Goal: Check status

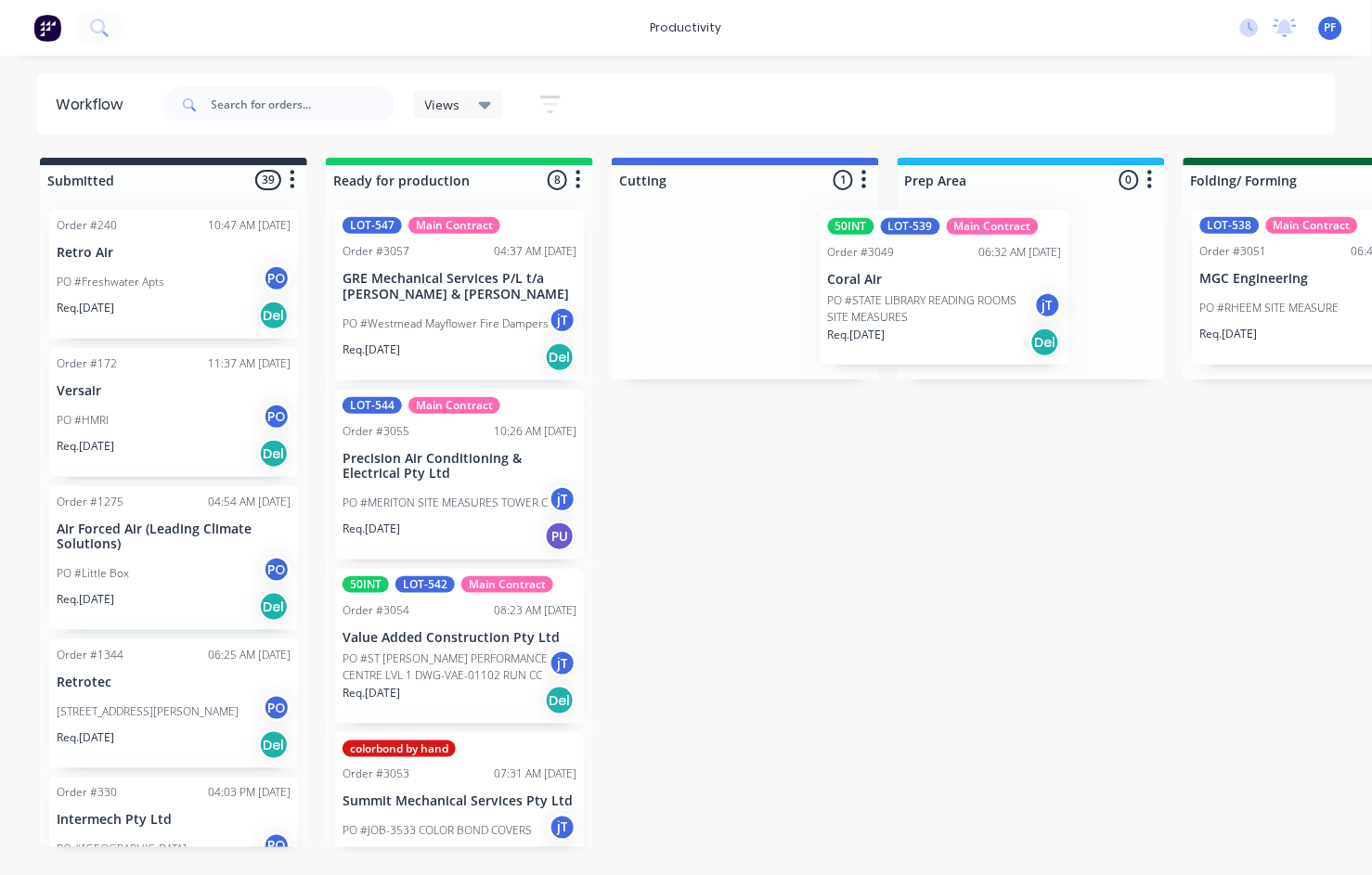
drag, startPoint x: 684, startPoint y: 282, endPoint x: 902, endPoint y: 282, distance: 218.0
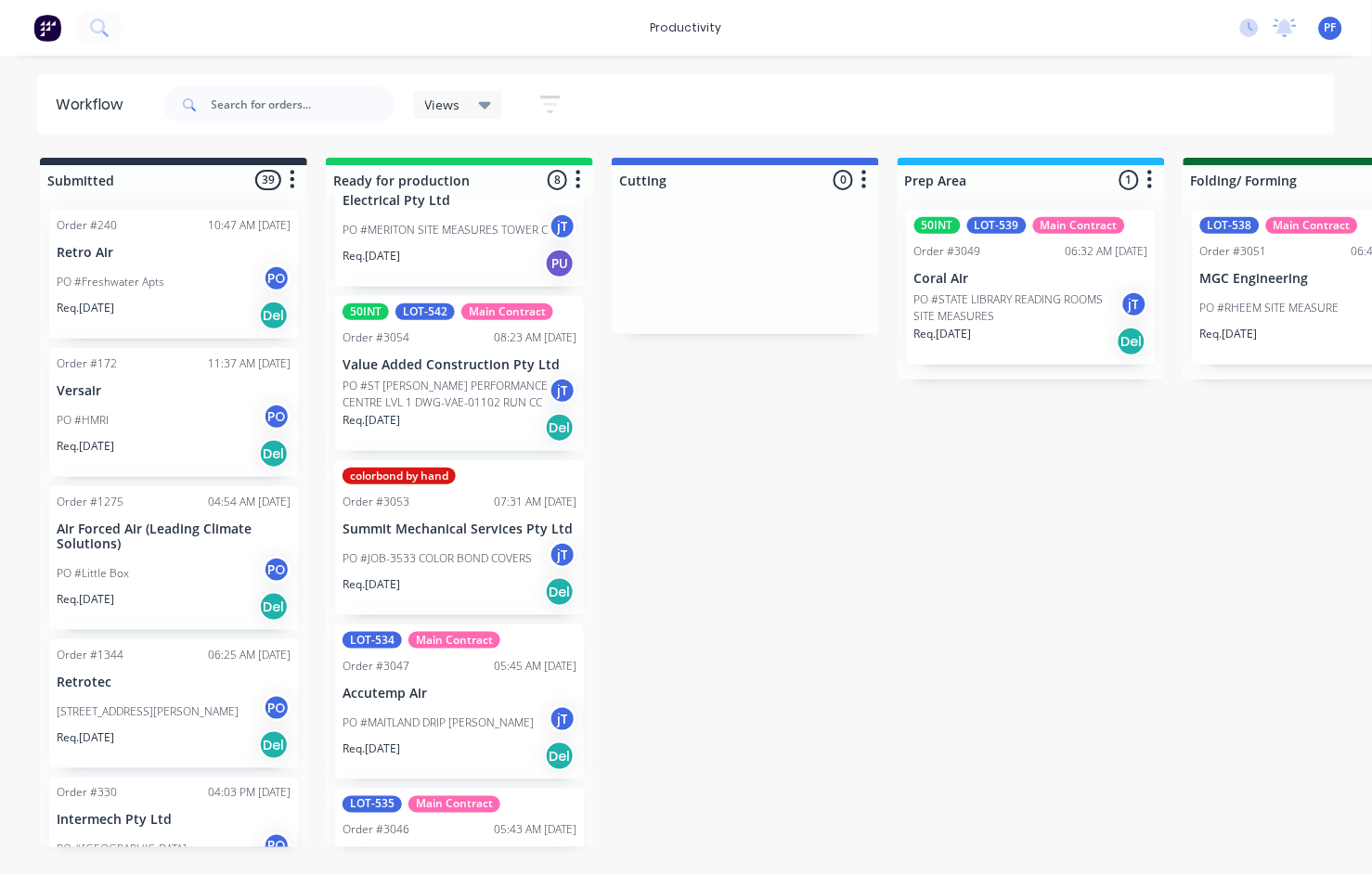
scroll to position [309, 0]
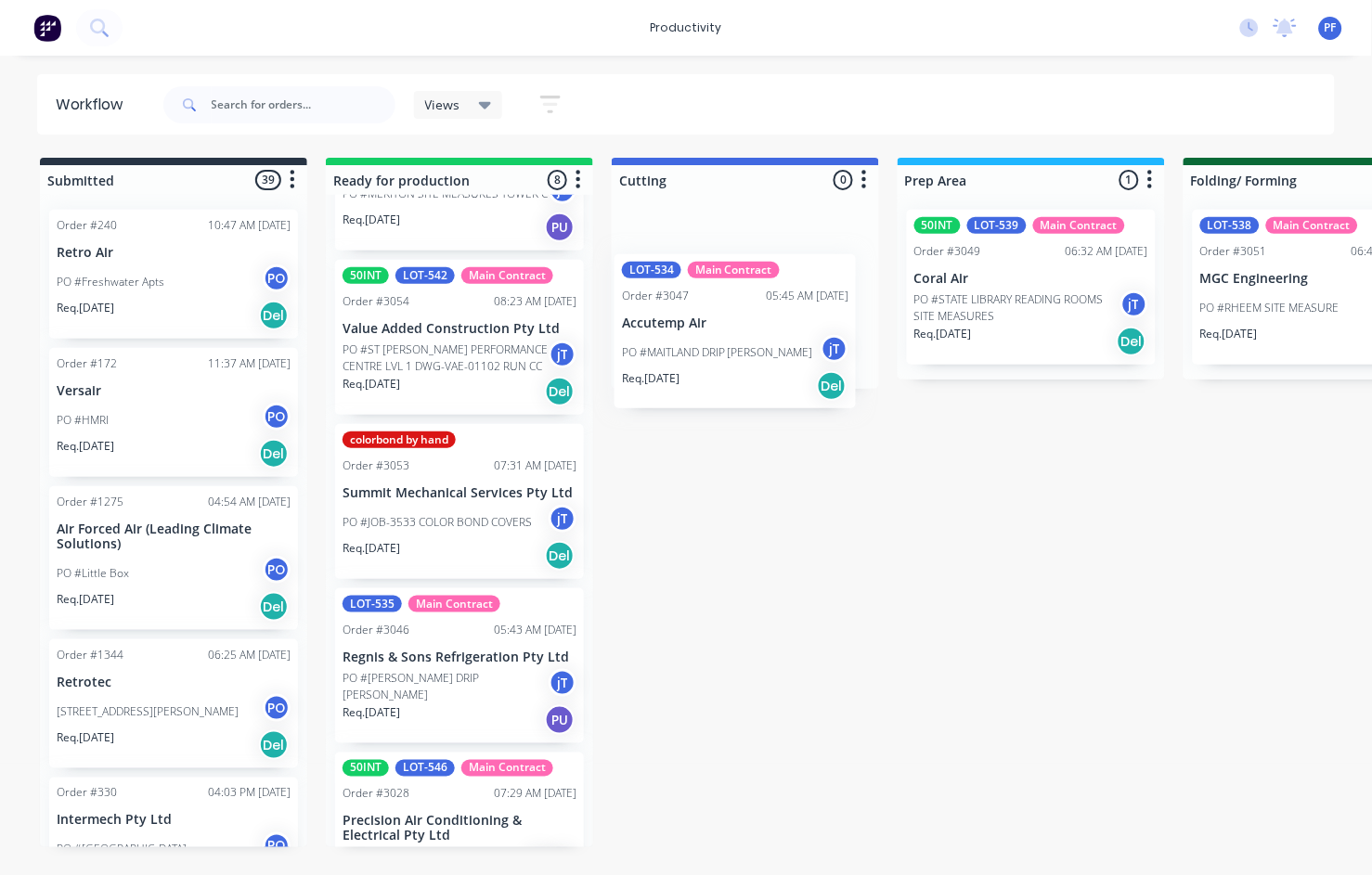
drag, startPoint x: 413, startPoint y: 655, endPoint x: 719, endPoint y: 313, distance: 458.9
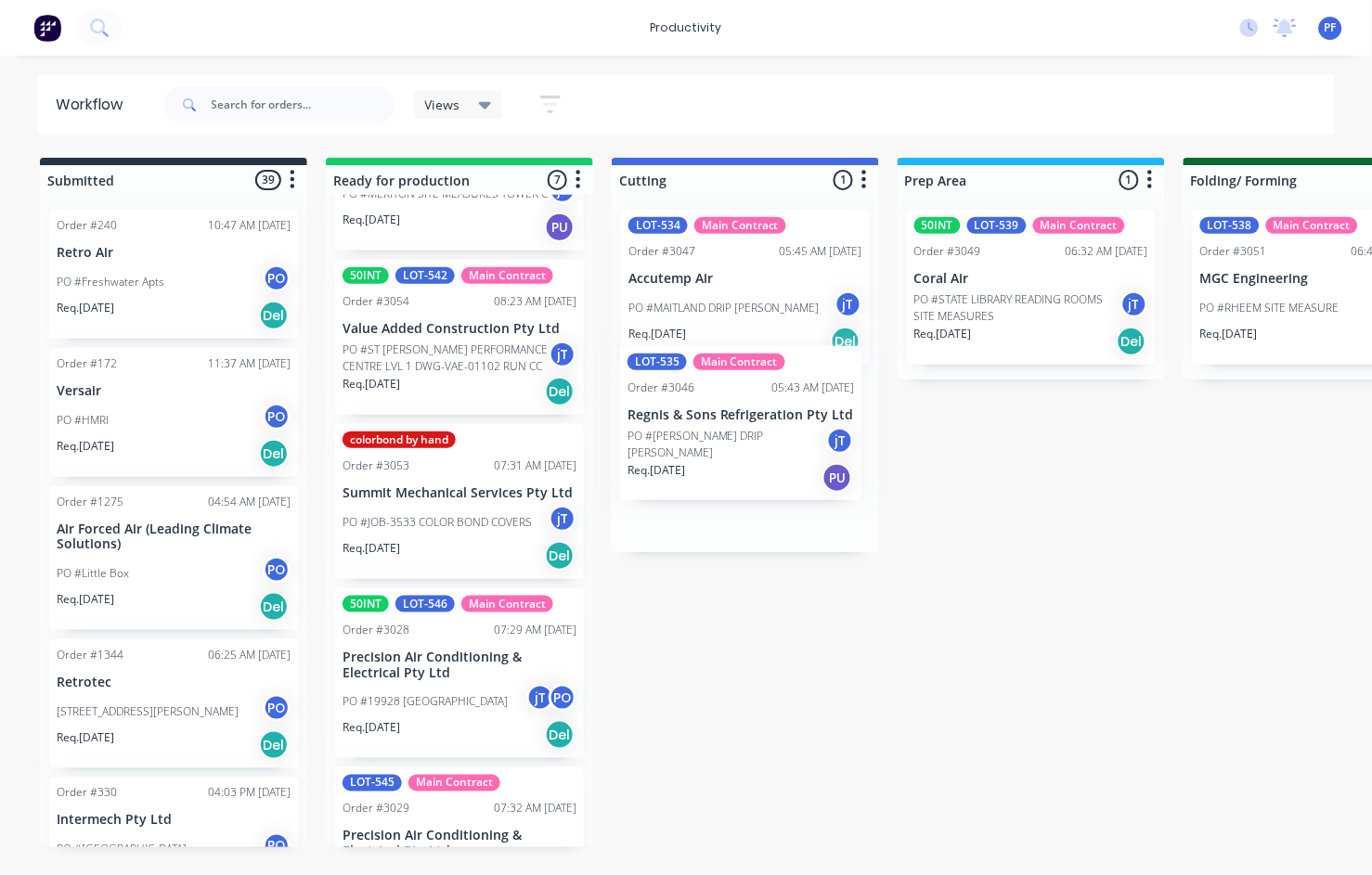
drag, startPoint x: 397, startPoint y: 663, endPoint x: 703, endPoint y: 415, distance: 393.9
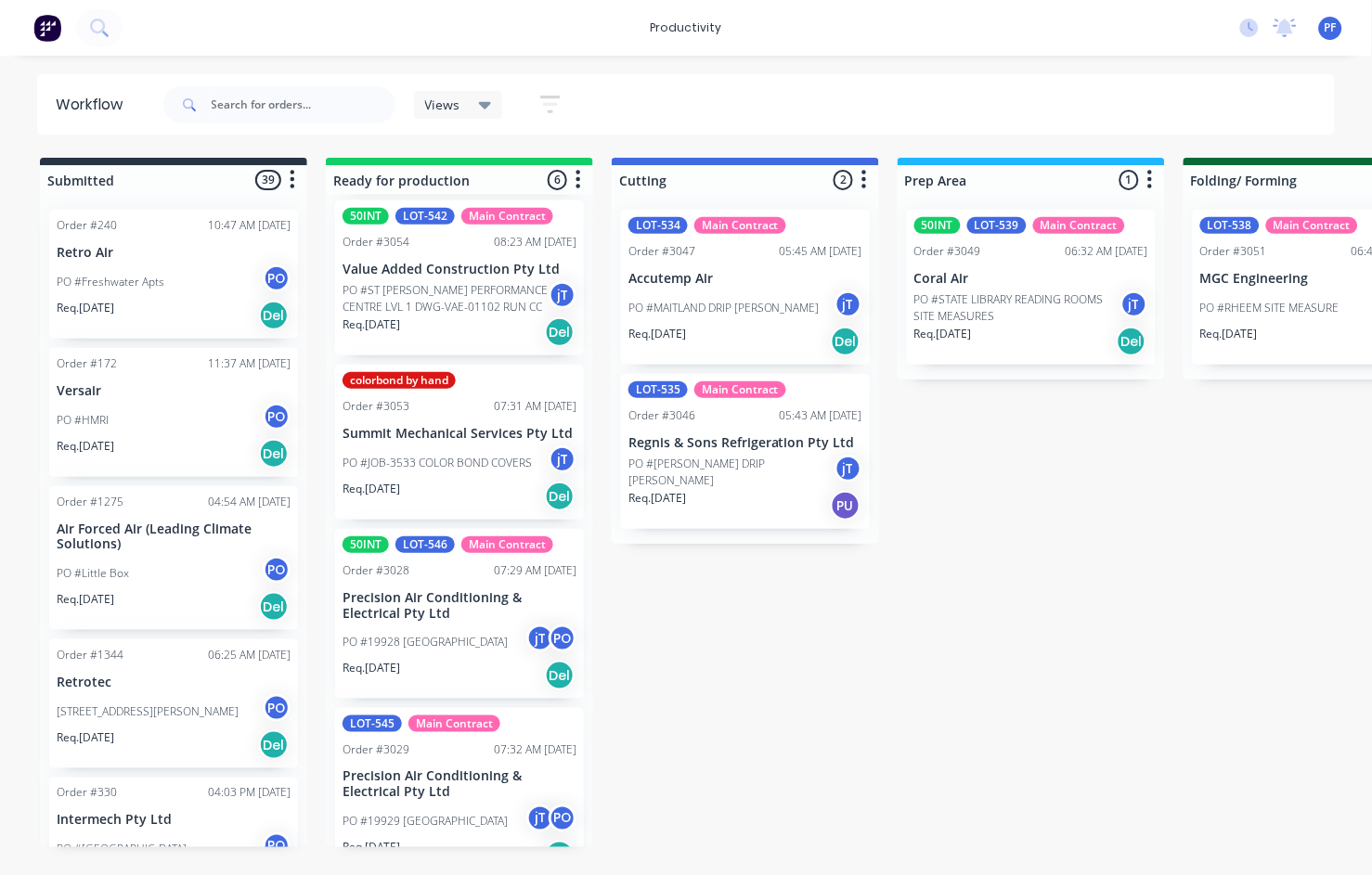
scroll to position [398, 0]
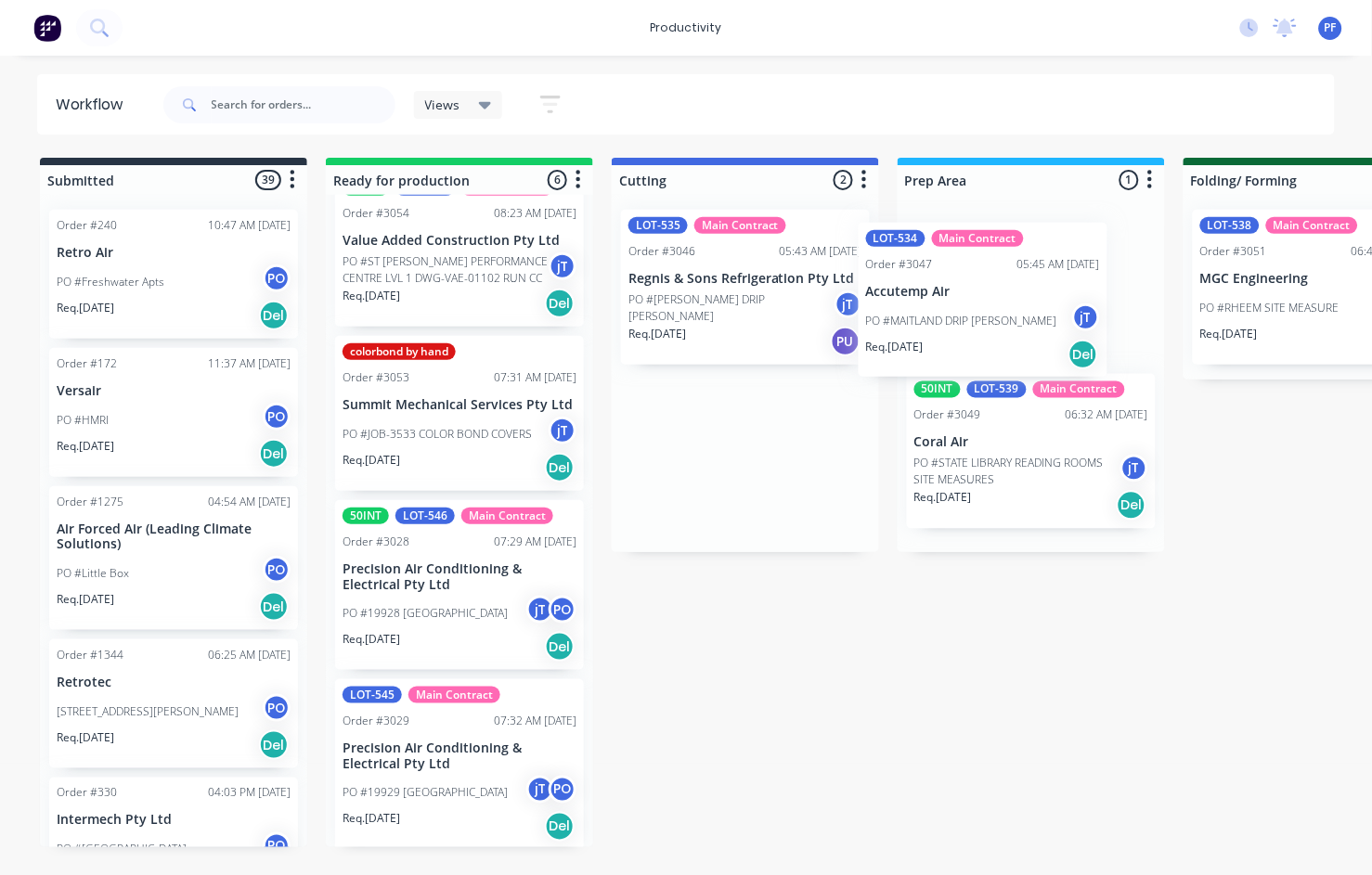
drag, startPoint x: 684, startPoint y: 263, endPoint x: 932, endPoint y: 279, distance: 248.5
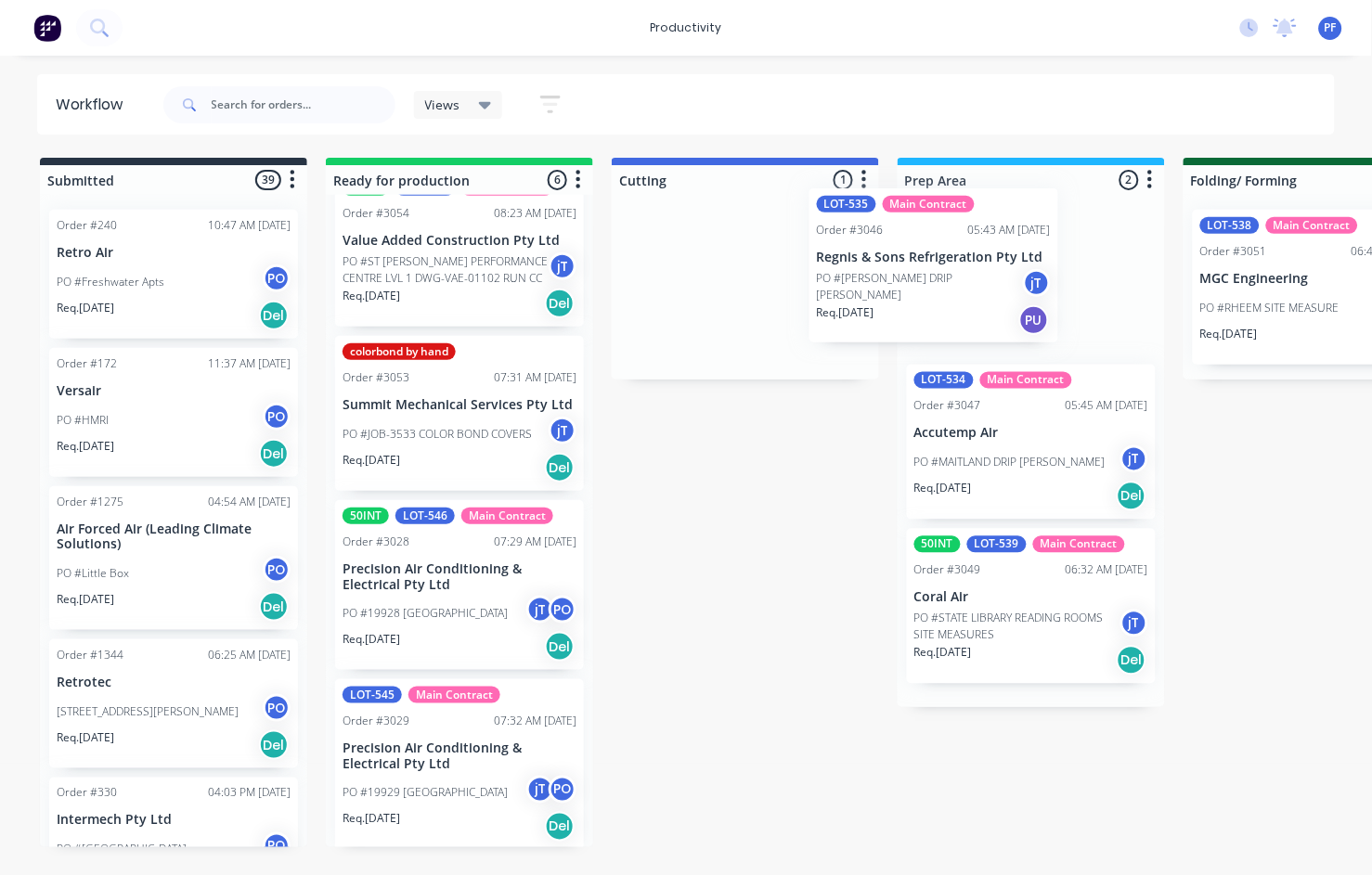
drag, startPoint x: 716, startPoint y: 287, endPoint x: 913, endPoint y: 267, distance: 198.0
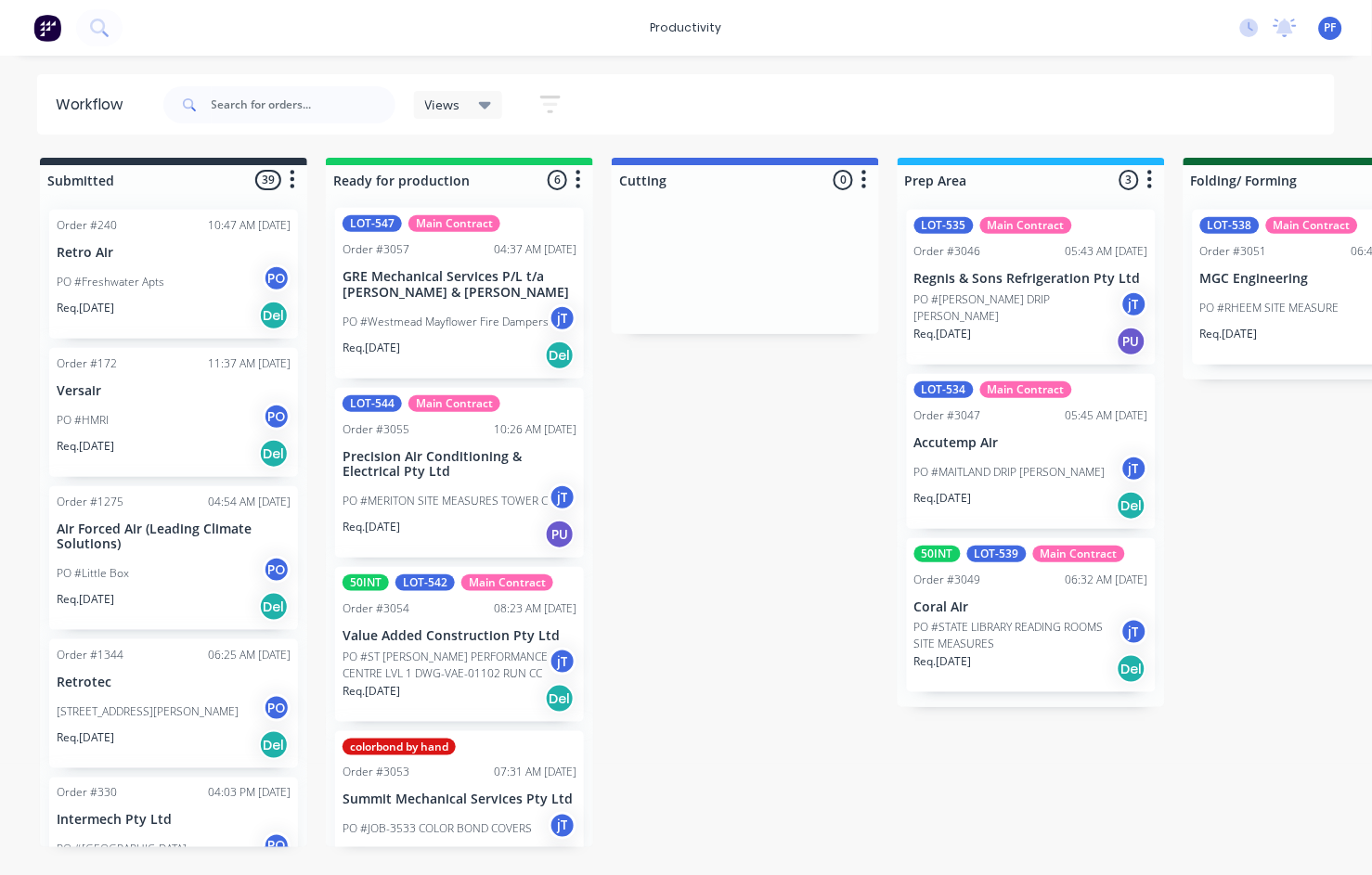
scroll to position [0, 0]
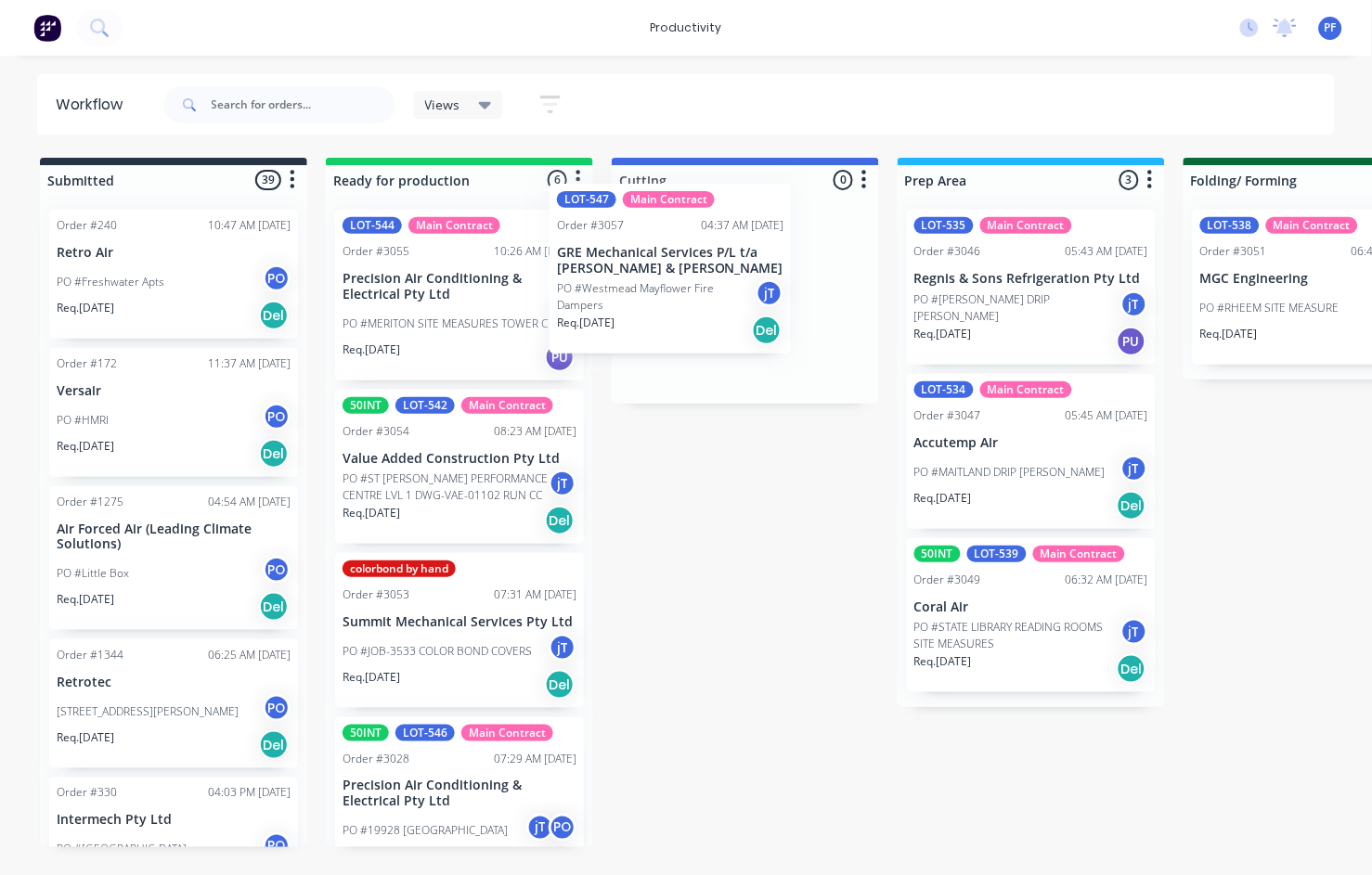
drag, startPoint x: 405, startPoint y: 304, endPoint x: 632, endPoint y: 279, distance: 228.4
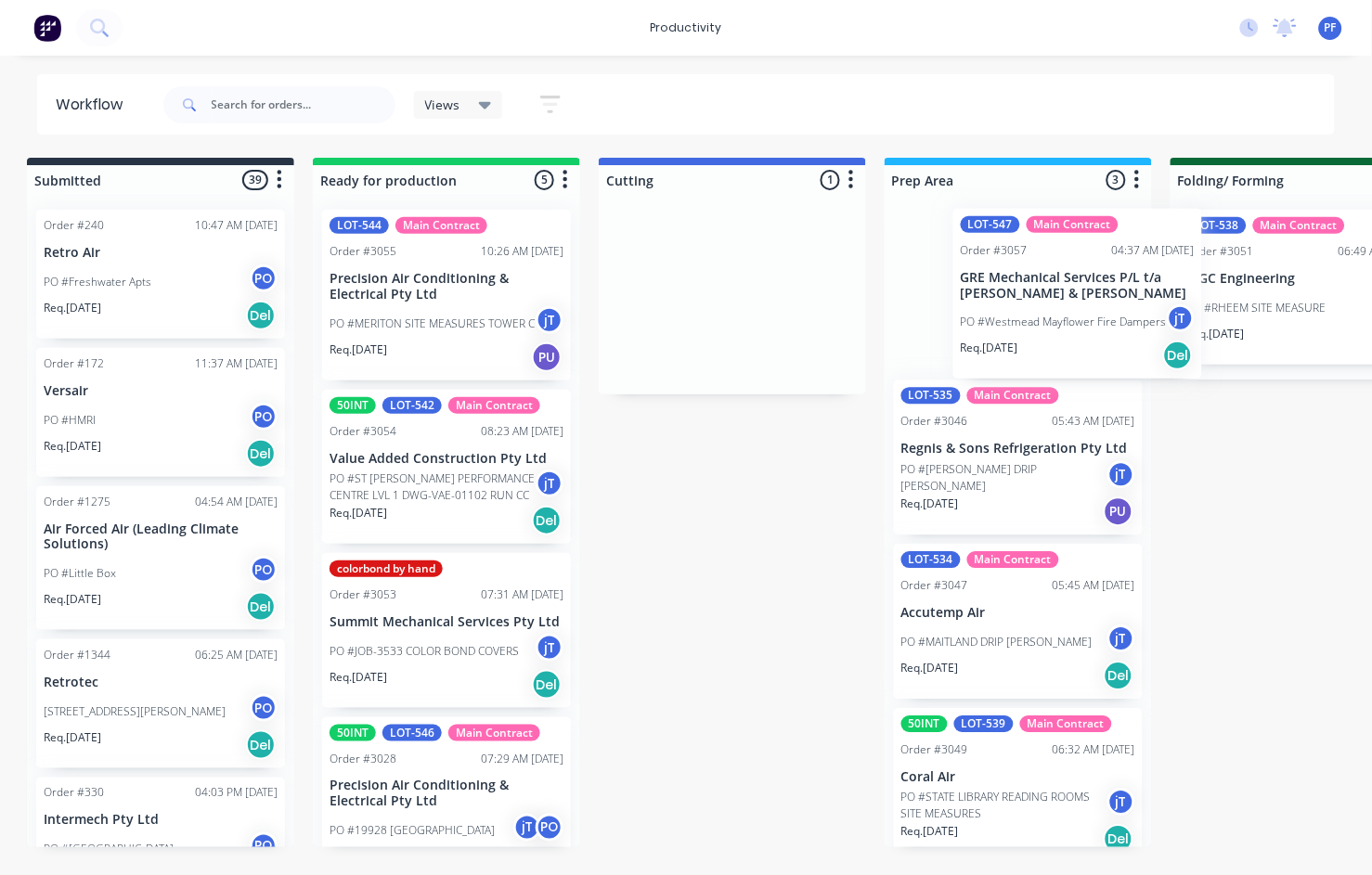
drag, startPoint x: 712, startPoint y: 298, endPoint x: 1061, endPoint y: 297, distance: 349.0
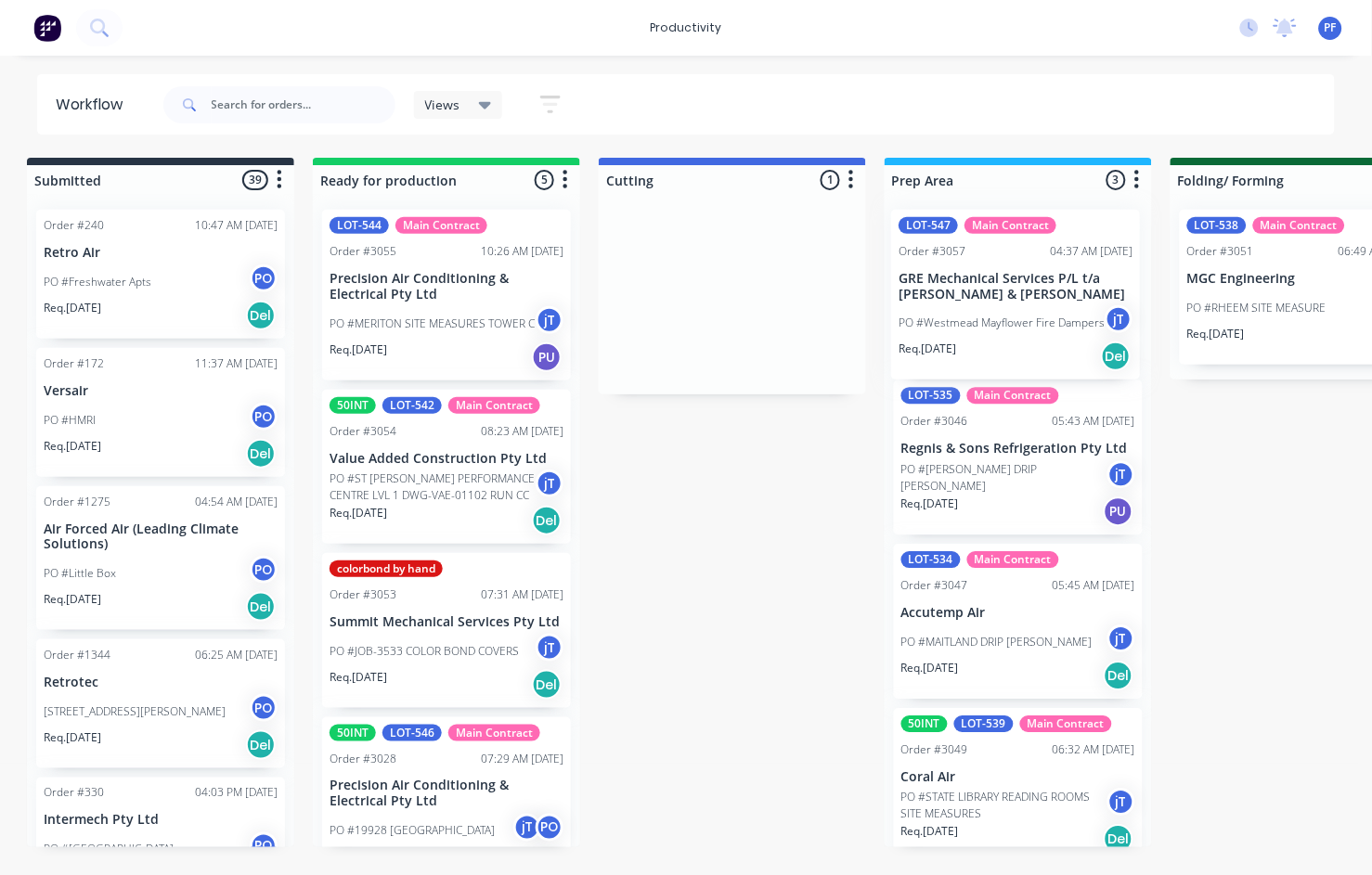
scroll to position [0, 15]
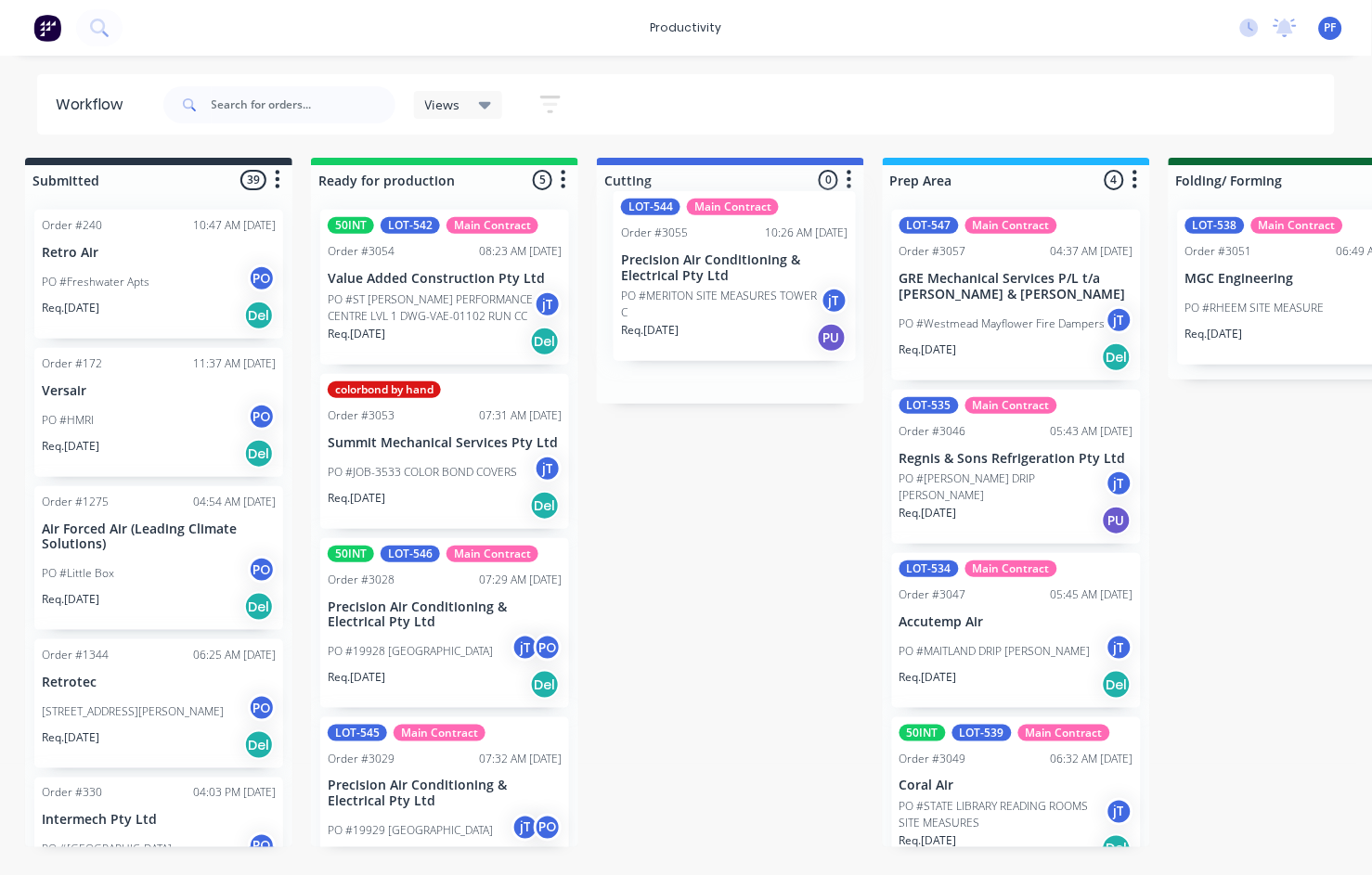
drag, startPoint x: 421, startPoint y: 308, endPoint x: 749, endPoint y: 289, distance: 328.5
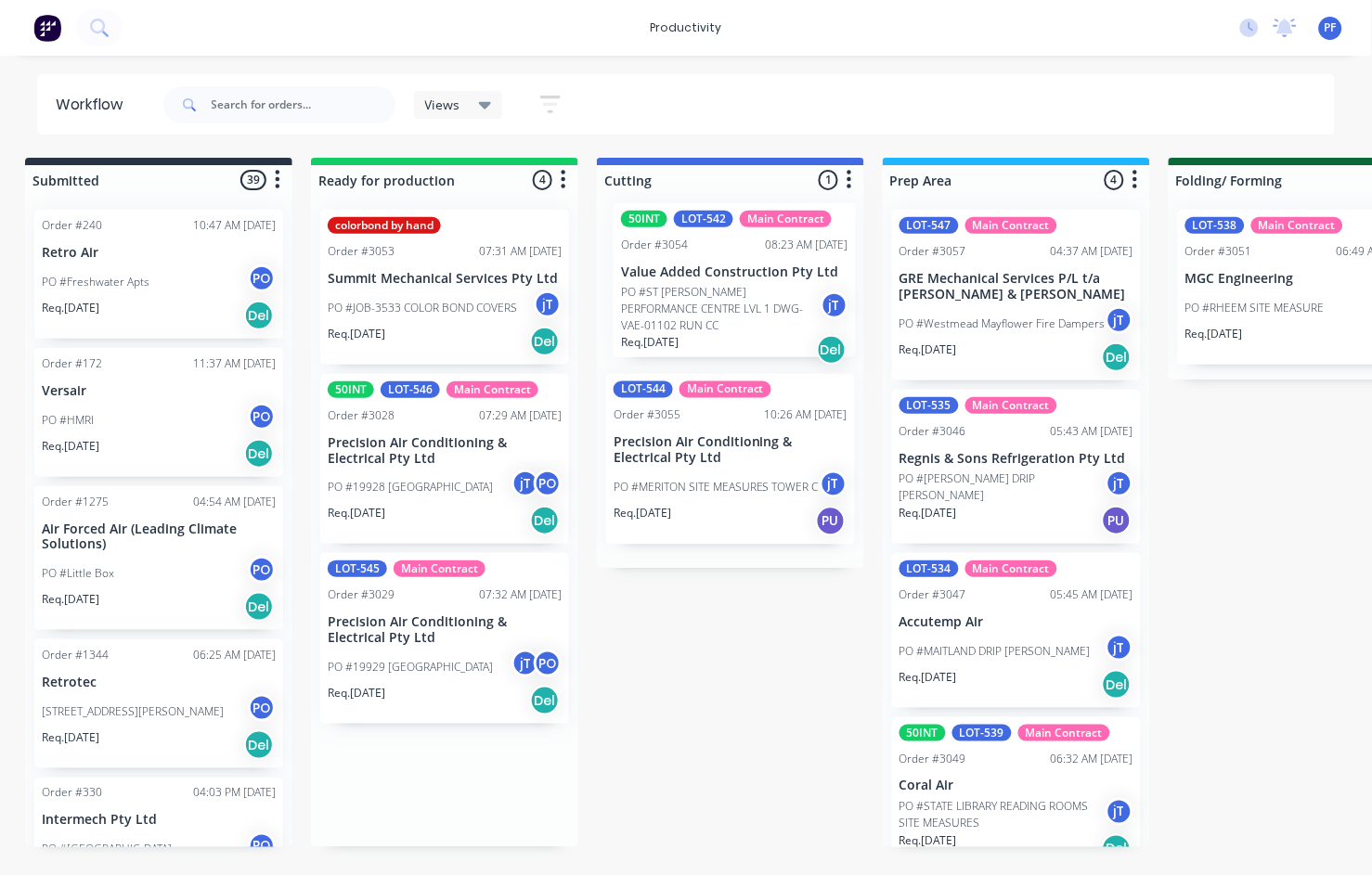
drag, startPoint x: 425, startPoint y: 292, endPoint x: 737, endPoint y: 284, distance: 312.1
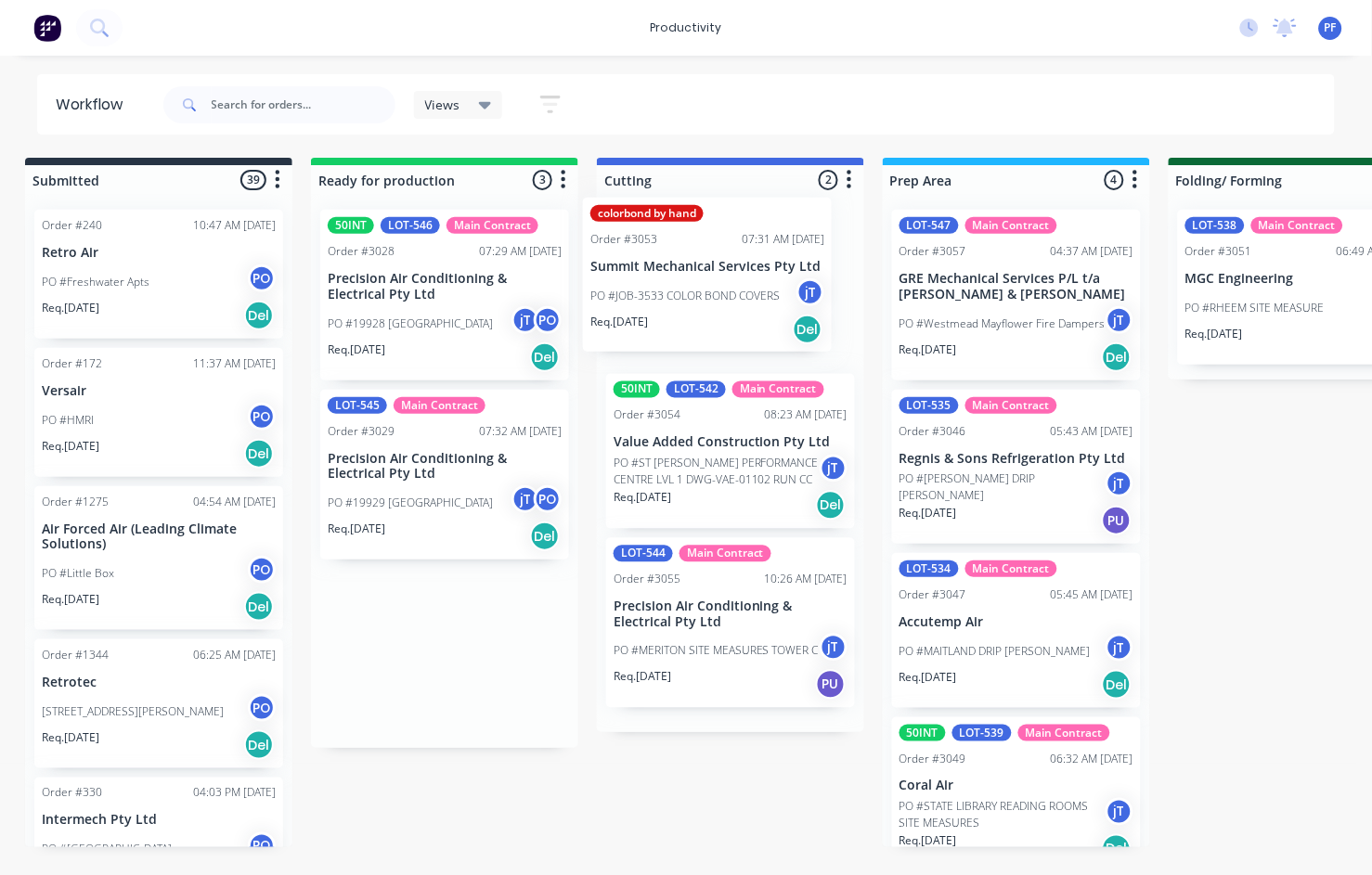
drag, startPoint x: 444, startPoint y: 292, endPoint x: 722, endPoint y: 281, distance: 278.2
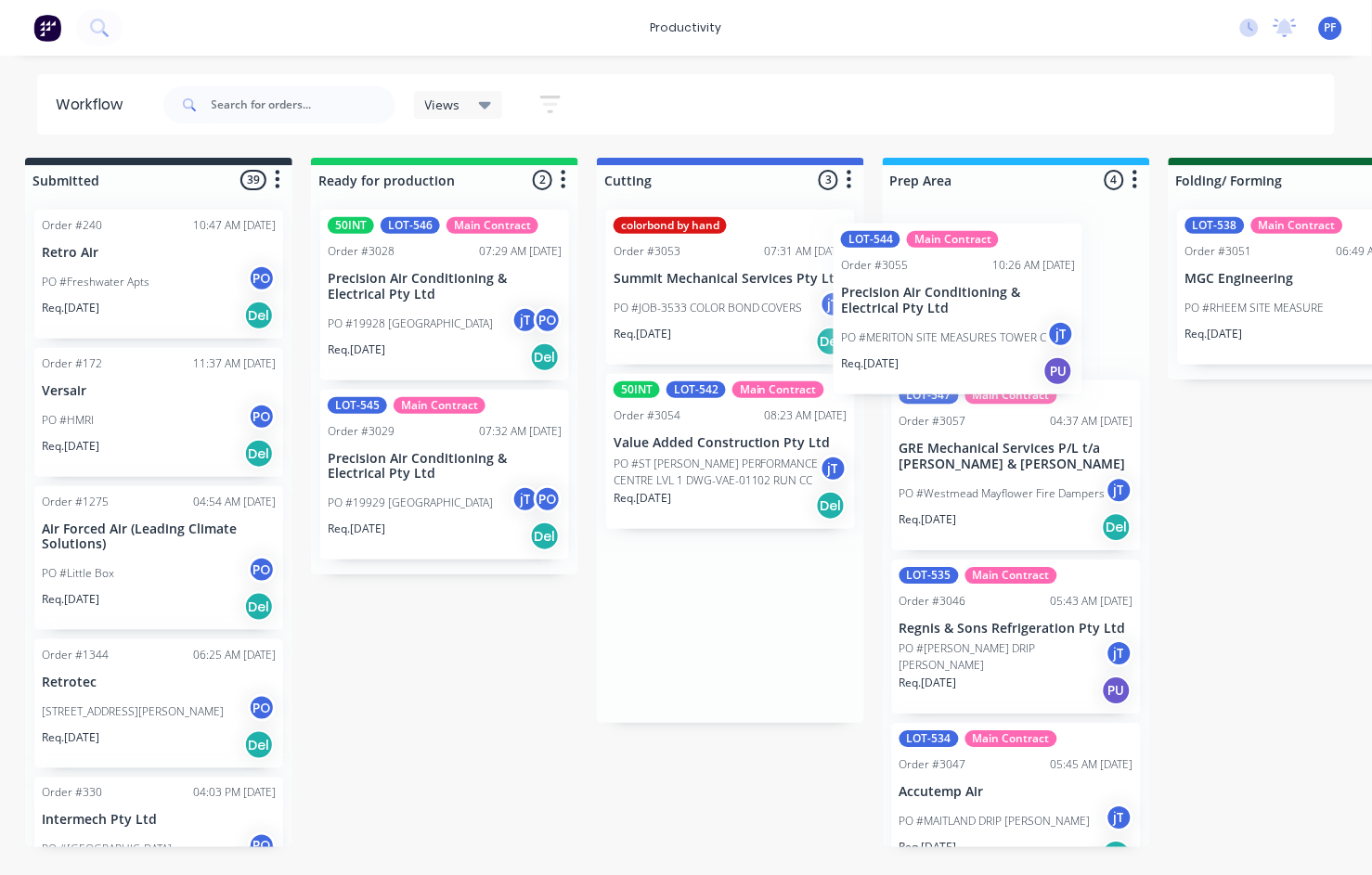
drag, startPoint x: 709, startPoint y: 585, endPoint x: 943, endPoint y: 268, distance: 394.0
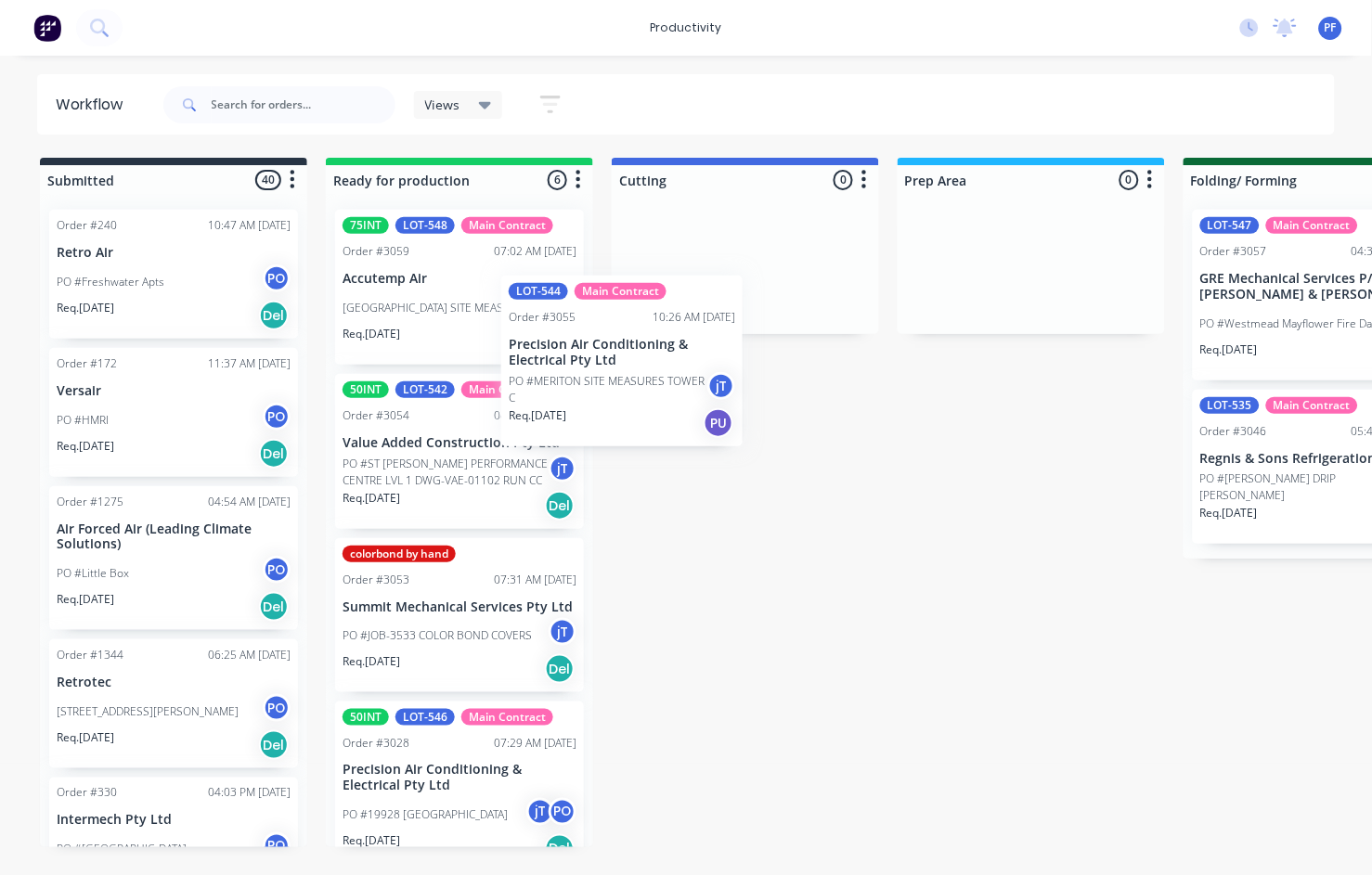
drag, startPoint x: 447, startPoint y: 440, endPoint x: 638, endPoint y: 330, distance: 220.4
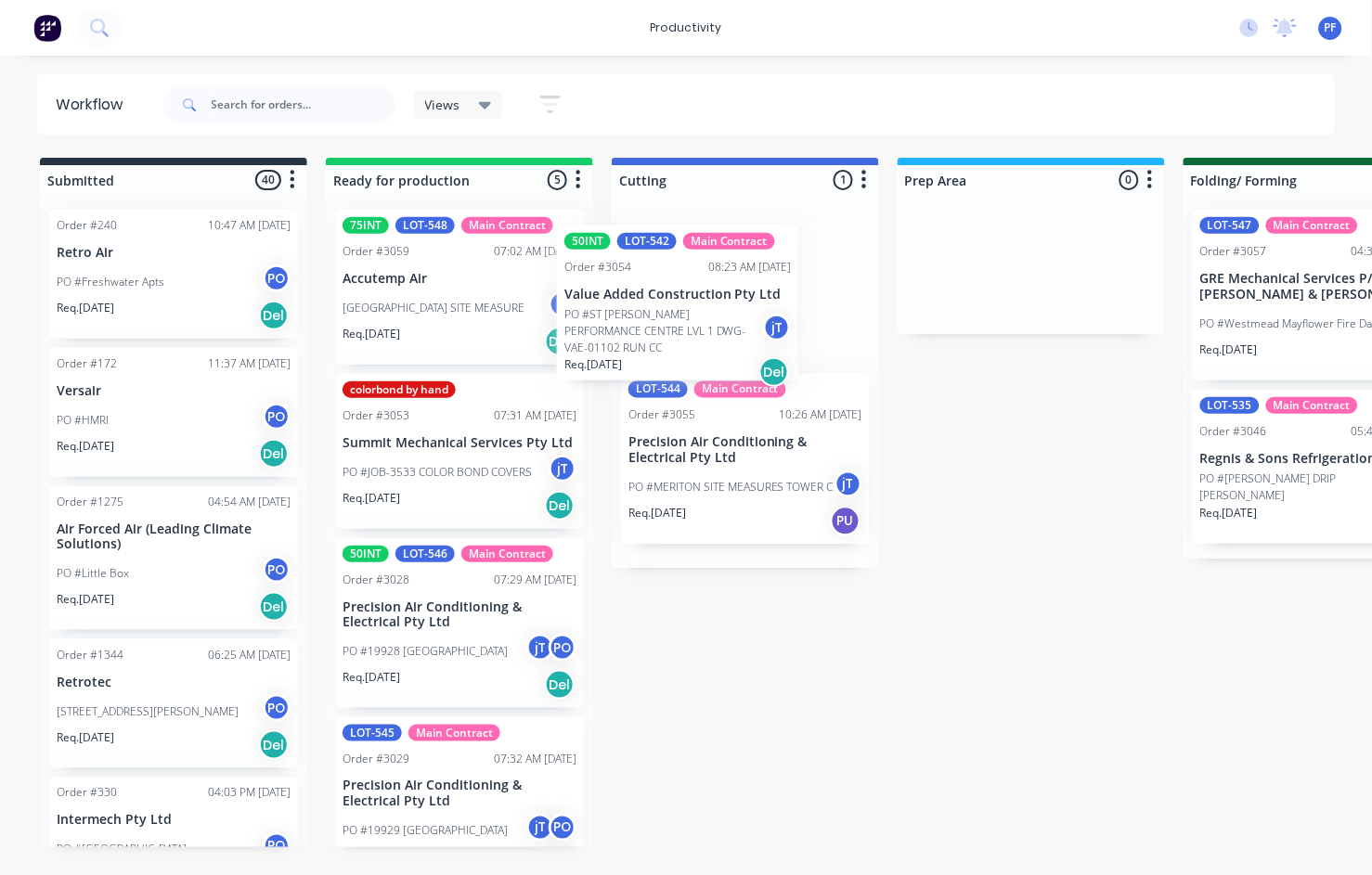
drag, startPoint x: 471, startPoint y: 451, endPoint x: 699, endPoint y: 301, distance: 272.9
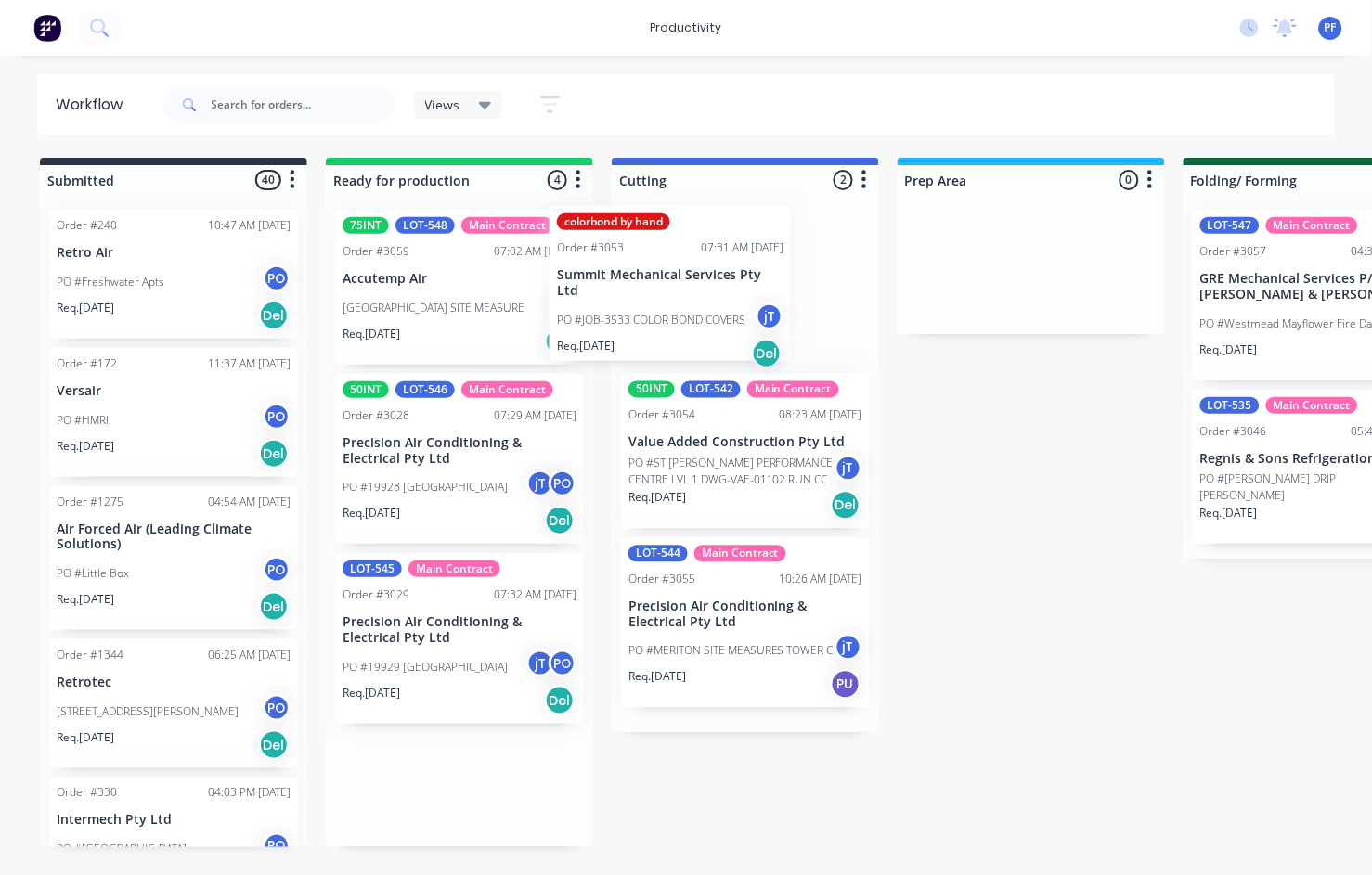
drag, startPoint x: 493, startPoint y: 448, endPoint x: 724, endPoint y: 274, distance: 289.2
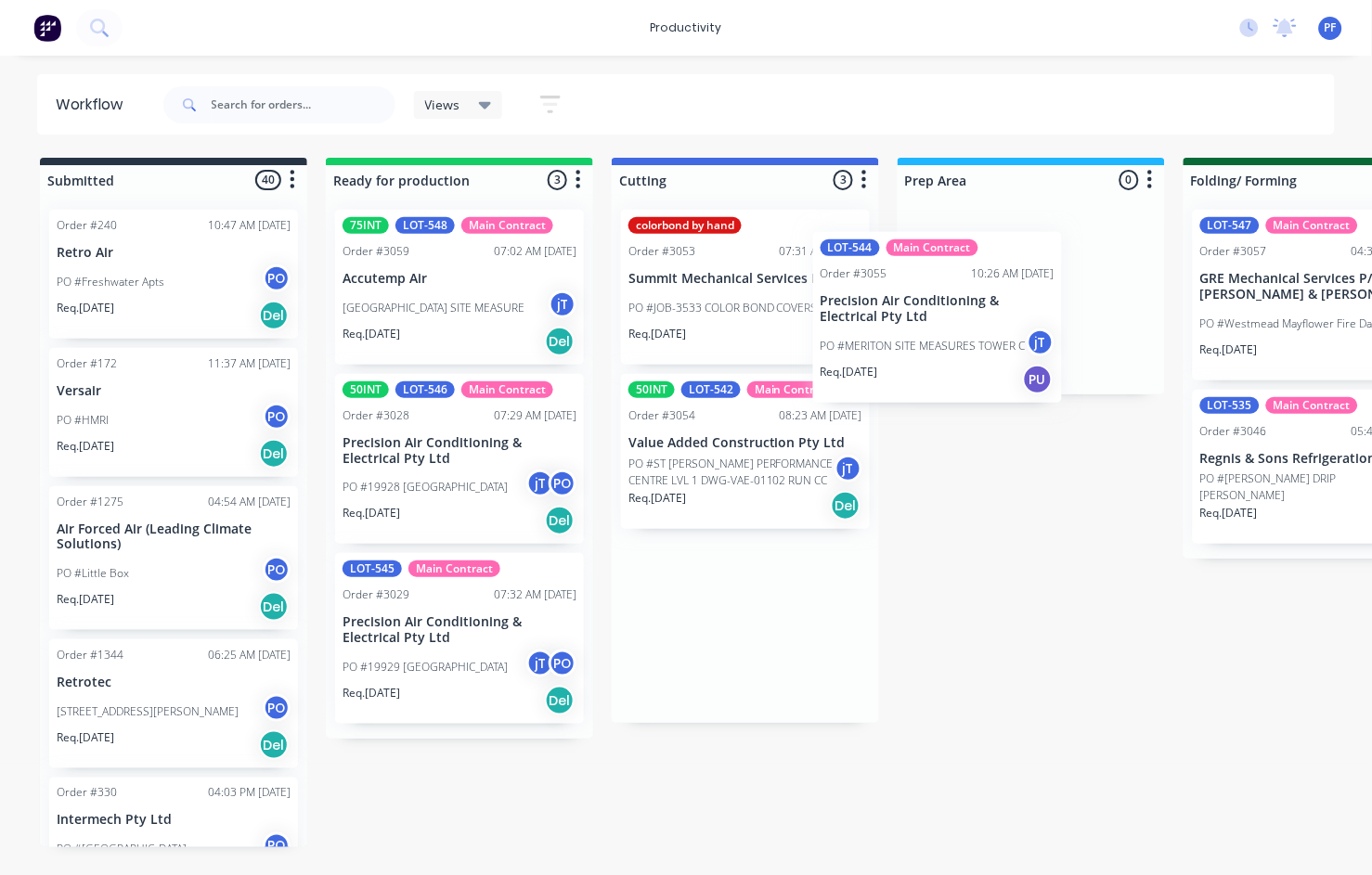
drag, startPoint x: 761, startPoint y: 587, endPoint x: 958, endPoint y: 277, distance: 367.3
